Goal: Learn about a topic

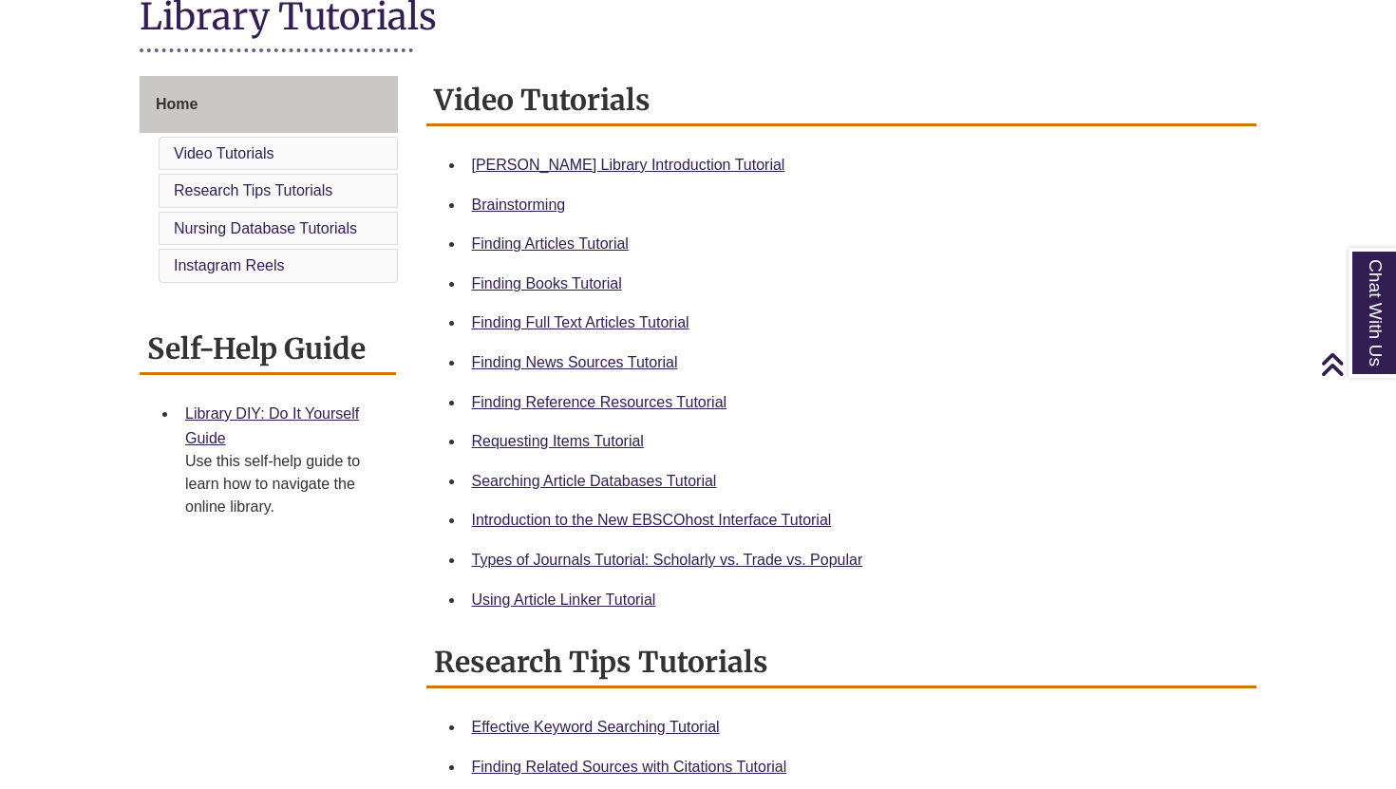
scroll to position [459, 0]
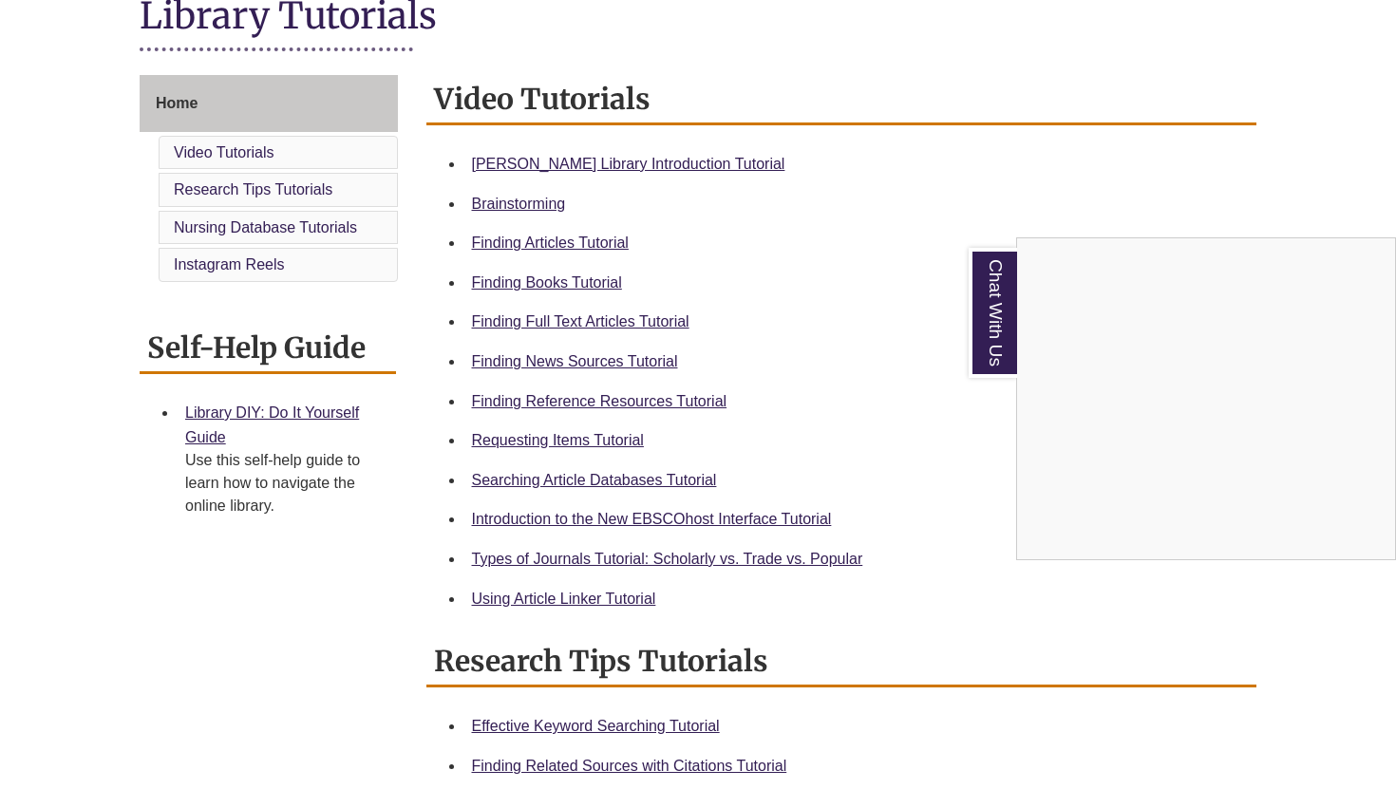
click at [494, 160] on div "Chat With Us" at bounding box center [698, 394] width 1396 height 789
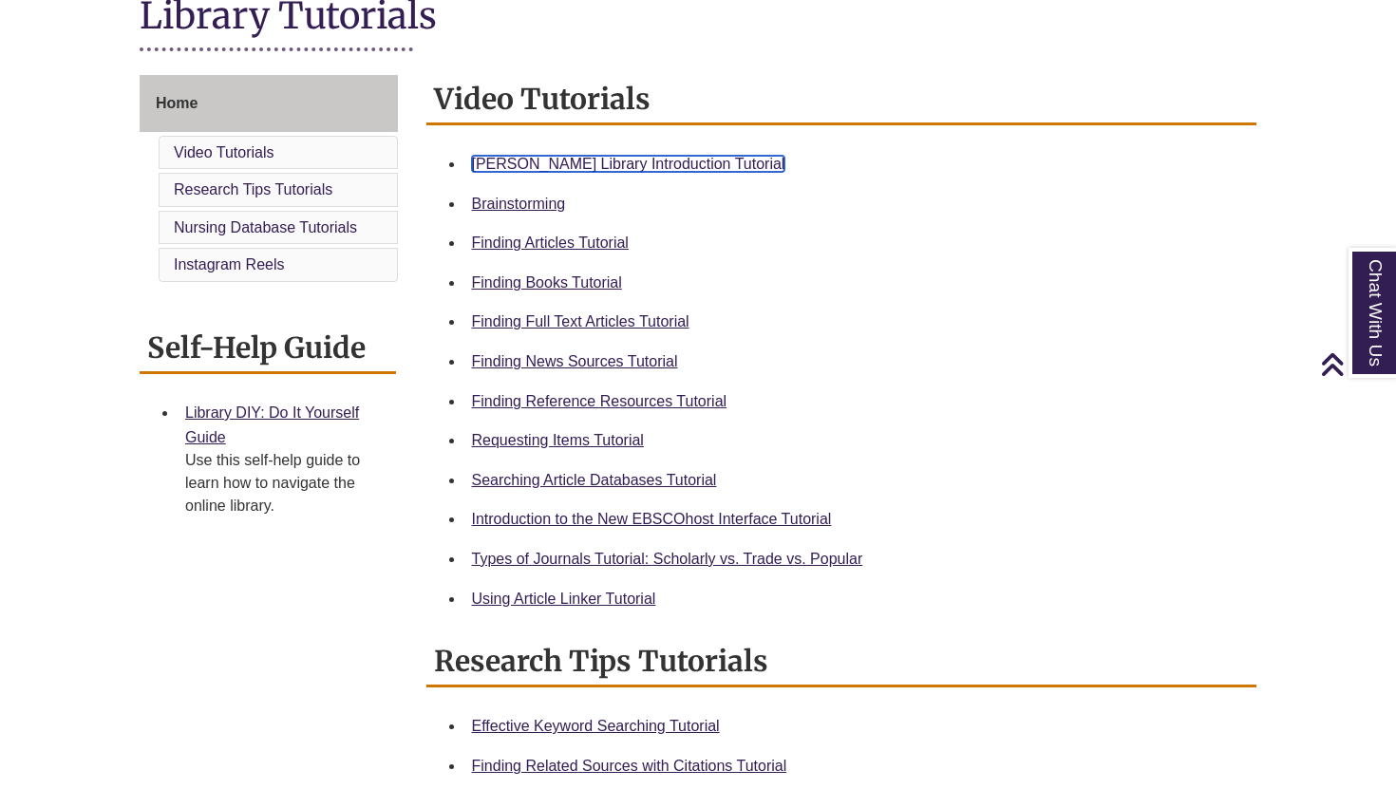
click at [533, 163] on link "Berntsen Library Introduction Tutorial" at bounding box center [628, 164] width 313 height 16
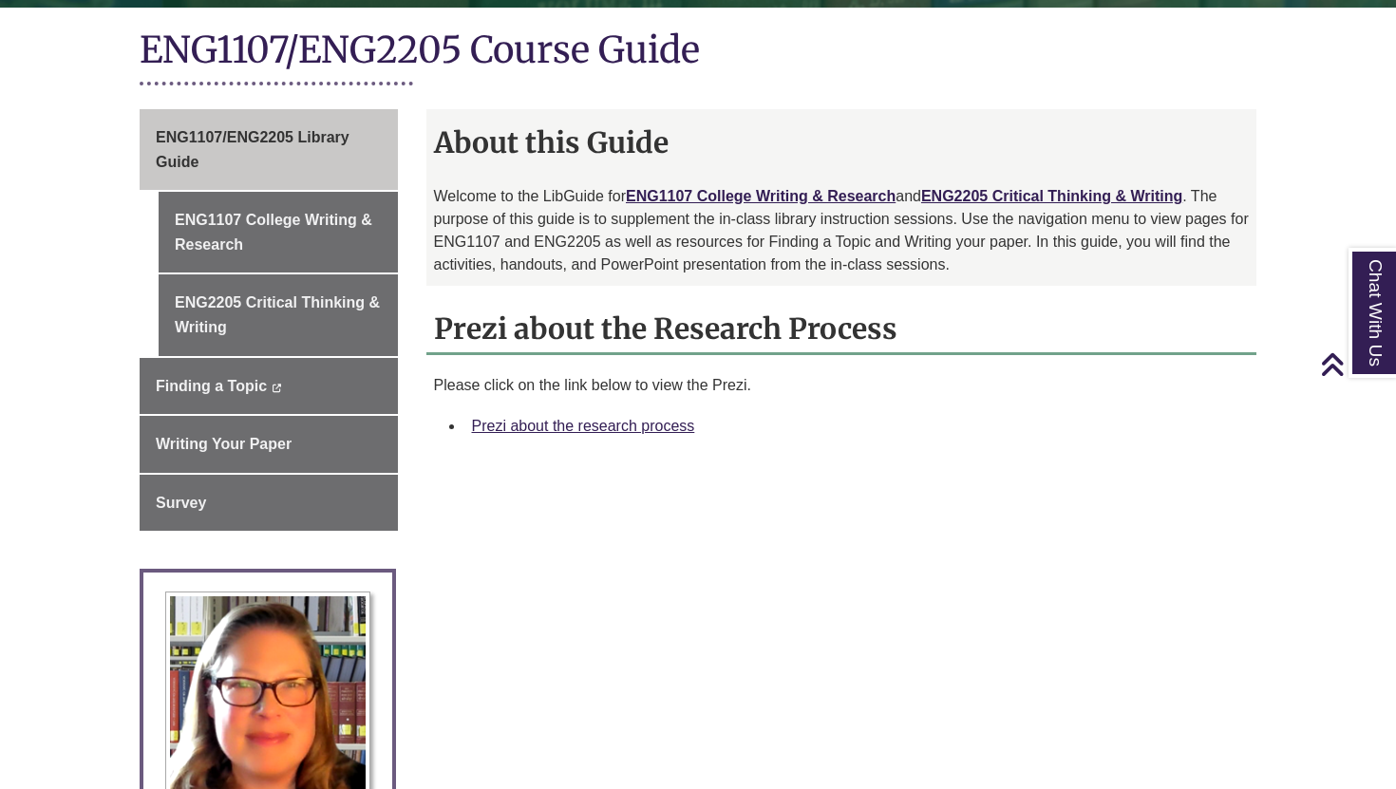
scroll to position [425, 0]
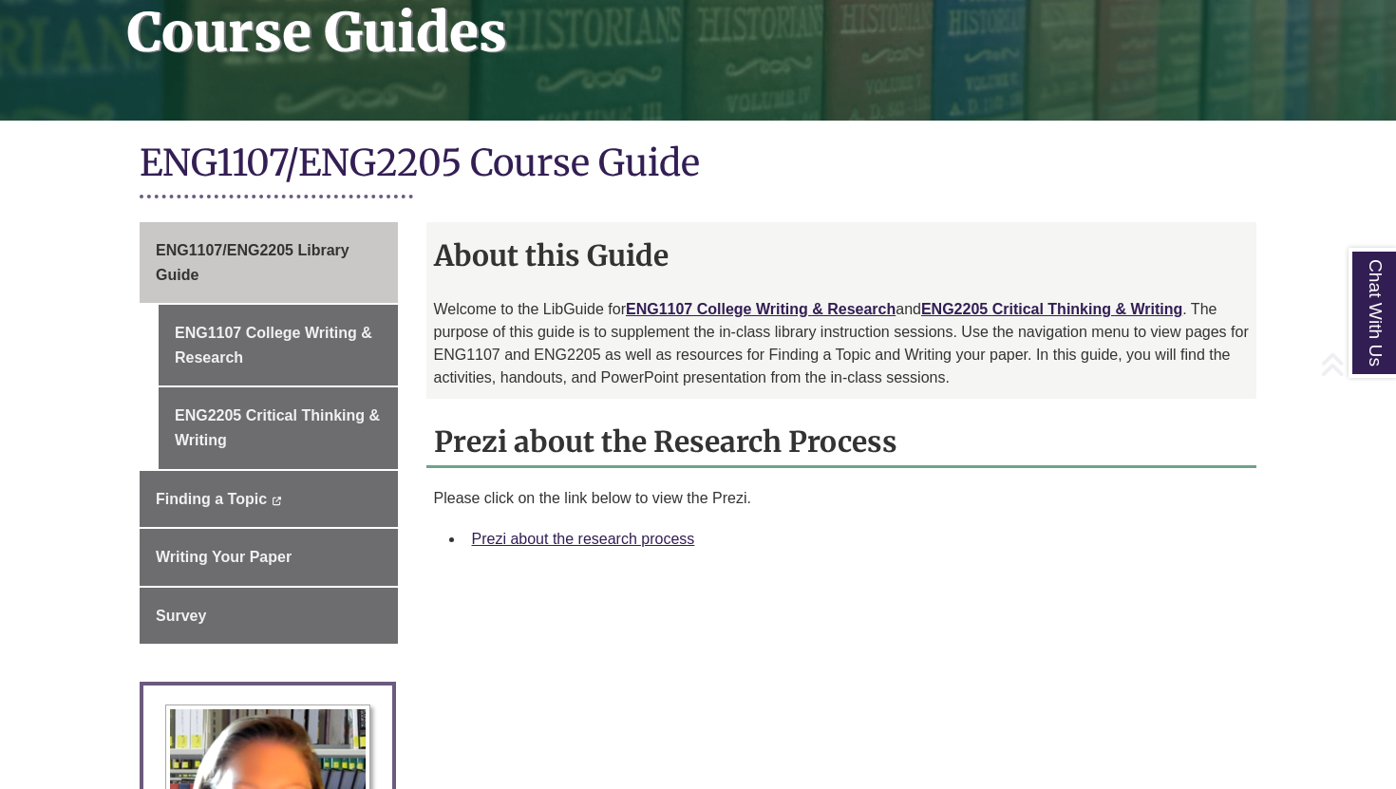
scroll to position [367, 0]
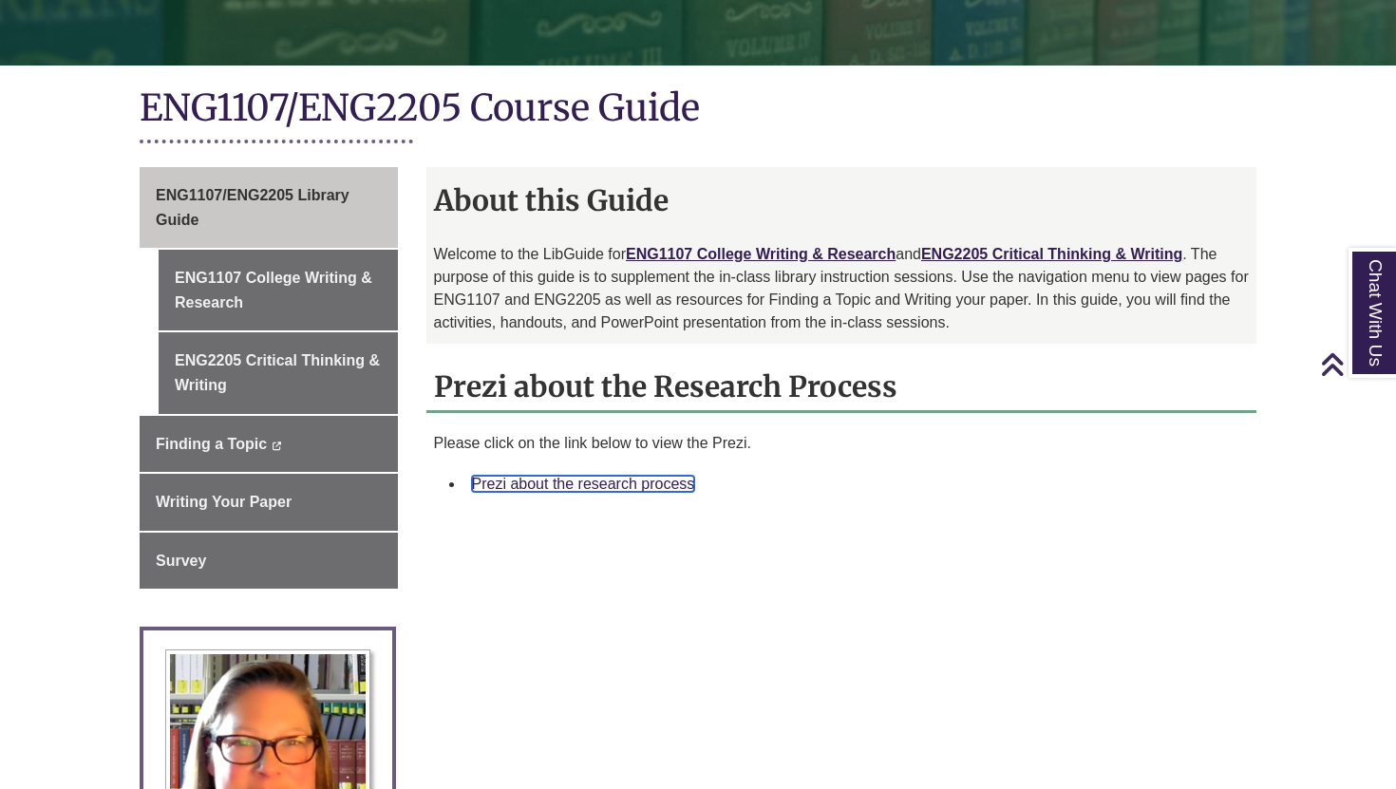
click at [558, 483] on link "Prezi about the research process" at bounding box center [583, 484] width 223 height 16
